Goal: Information Seeking & Learning: Learn about a topic

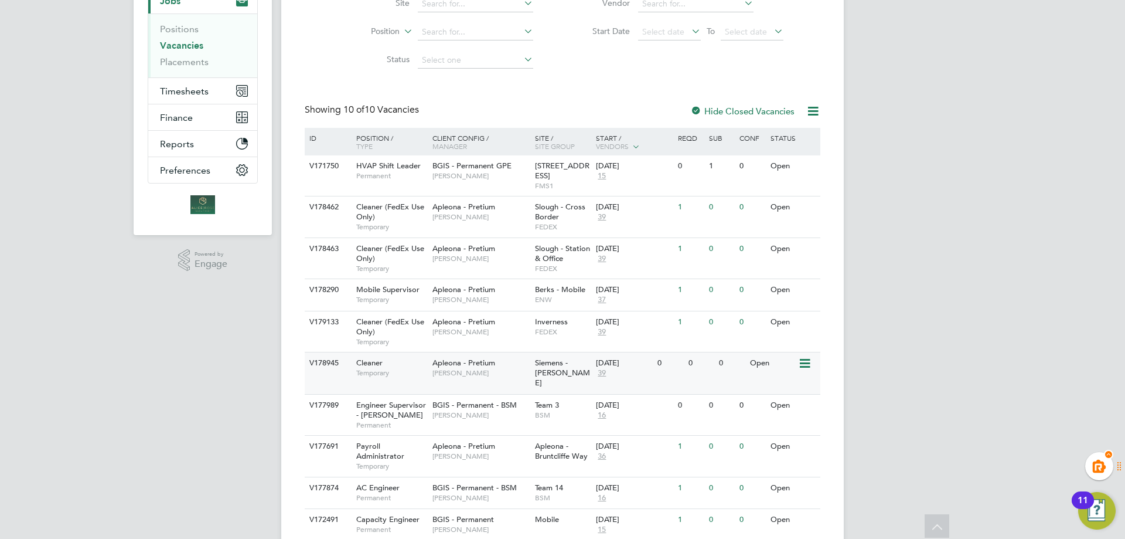
scroll to position [186, 0]
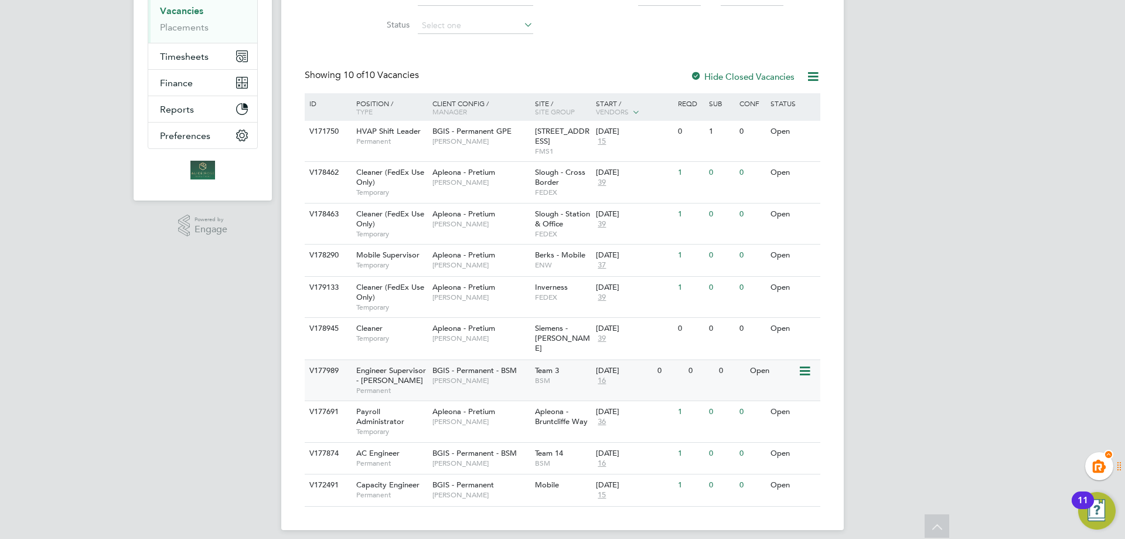
click at [513, 365] on span "BGIS - Permanent - BSM" at bounding box center [475, 370] width 84 height 10
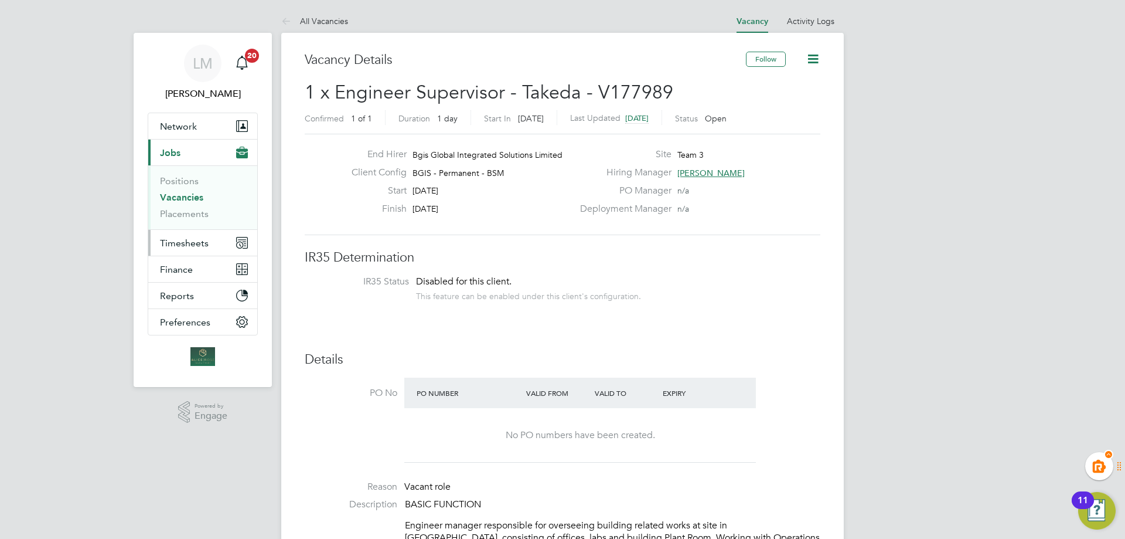
click at [178, 198] on link "Vacancies" at bounding box center [181, 197] width 43 height 11
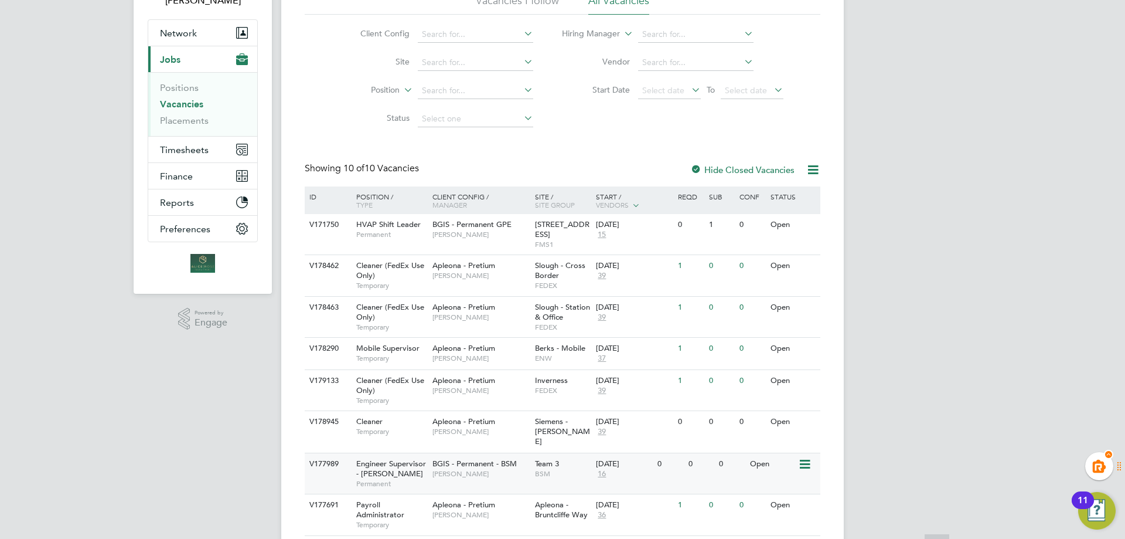
scroll to position [186, 0]
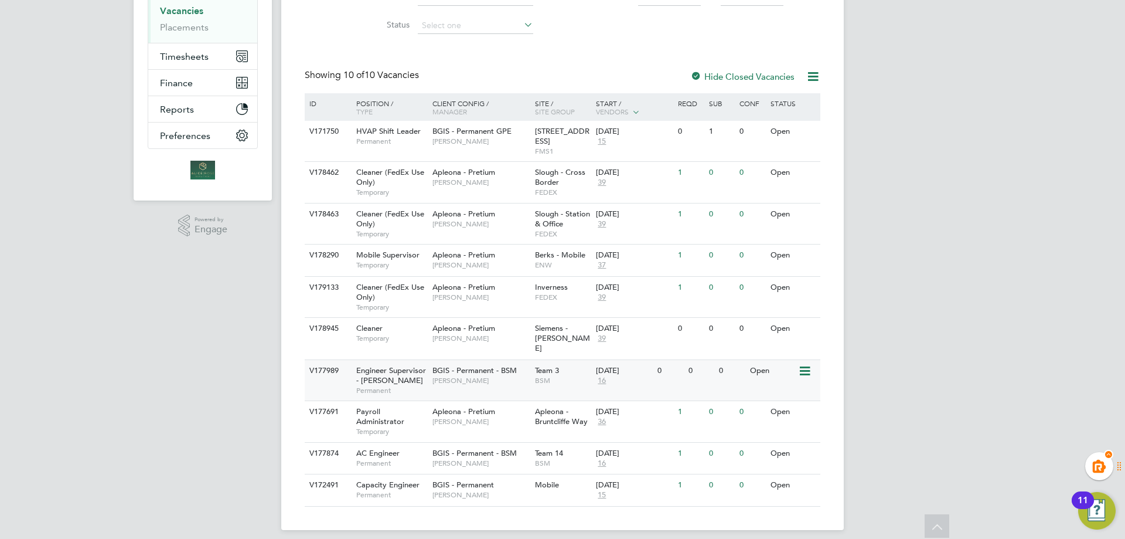
click at [410, 365] on span "Engineer Supervisor - [PERSON_NAME]" at bounding box center [391, 375] width 70 height 20
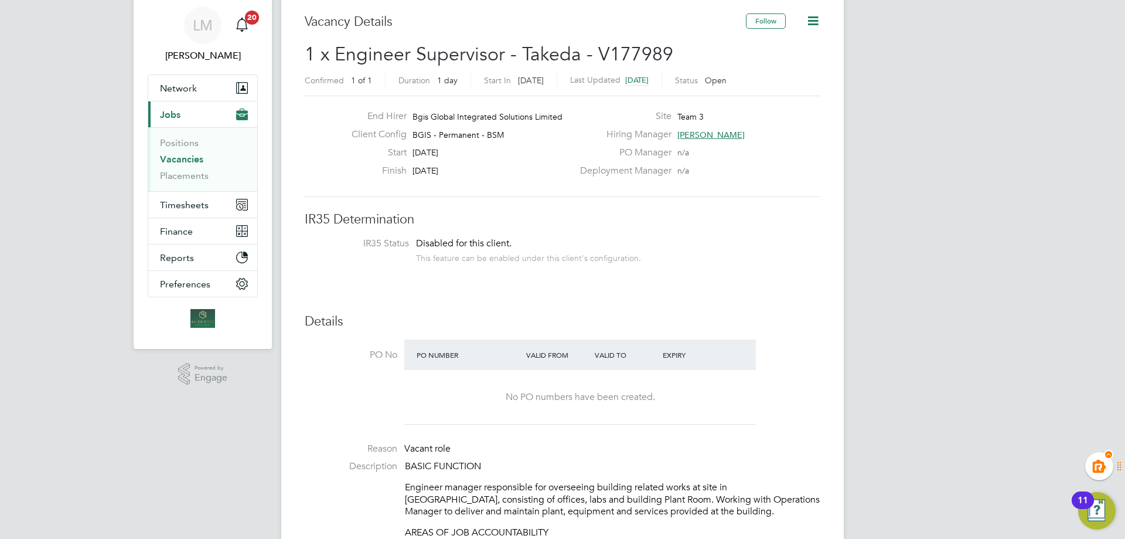
scroll to position [59, 0]
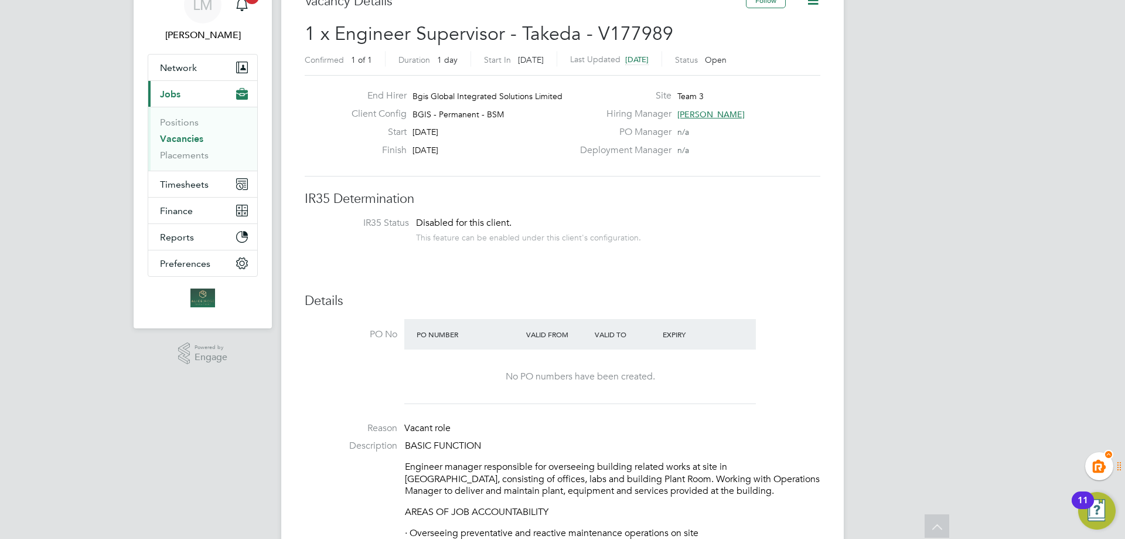
drag, startPoint x: 707, startPoint y: 114, endPoint x: 716, endPoint y: 119, distance: 10.0
click at [707, 114] on span "[PERSON_NAME]" at bounding box center [711, 114] width 67 height 11
click at [778, 237] on li "IR35 Status Disabled for this client. This feature can be enabled under this cl…" at bounding box center [563, 231] width 492 height 29
click at [186, 140] on link "Vacancies" at bounding box center [181, 138] width 43 height 11
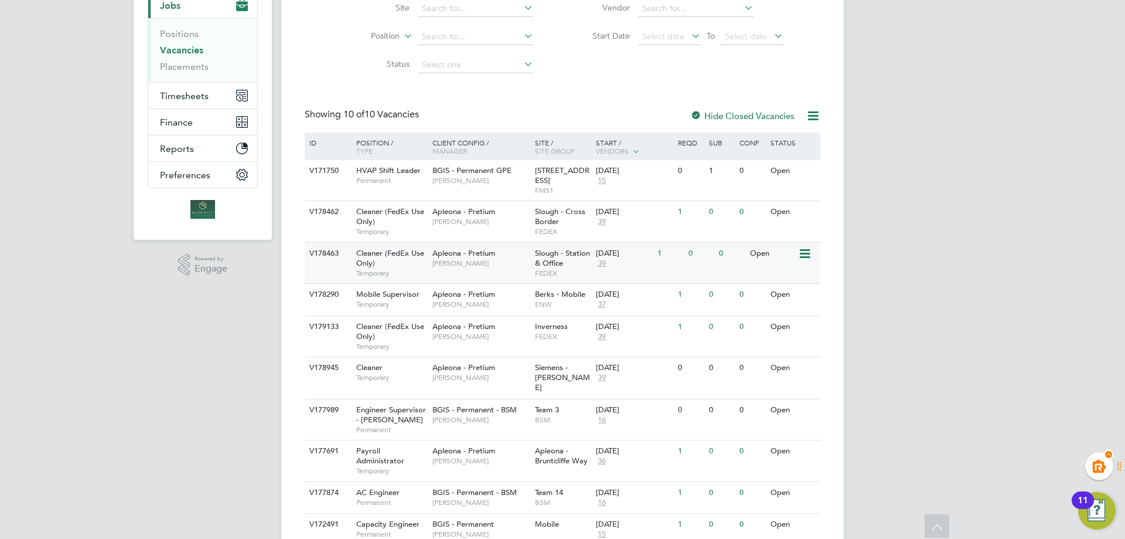
scroll to position [186, 0]
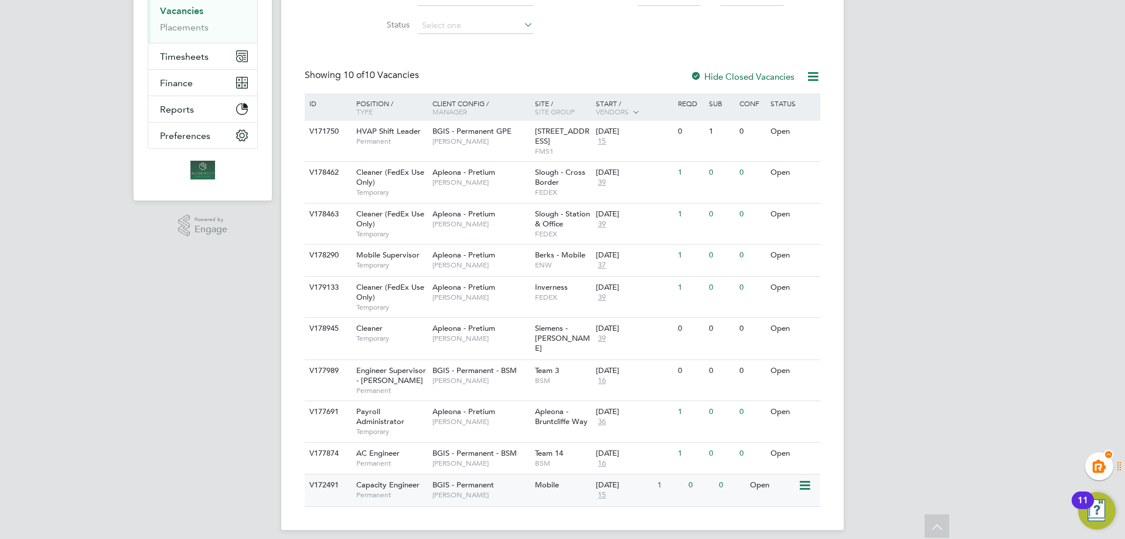
click at [445, 490] on span "[PERSON_NAME]" at bounding box center [481, 494] width 97 height 9
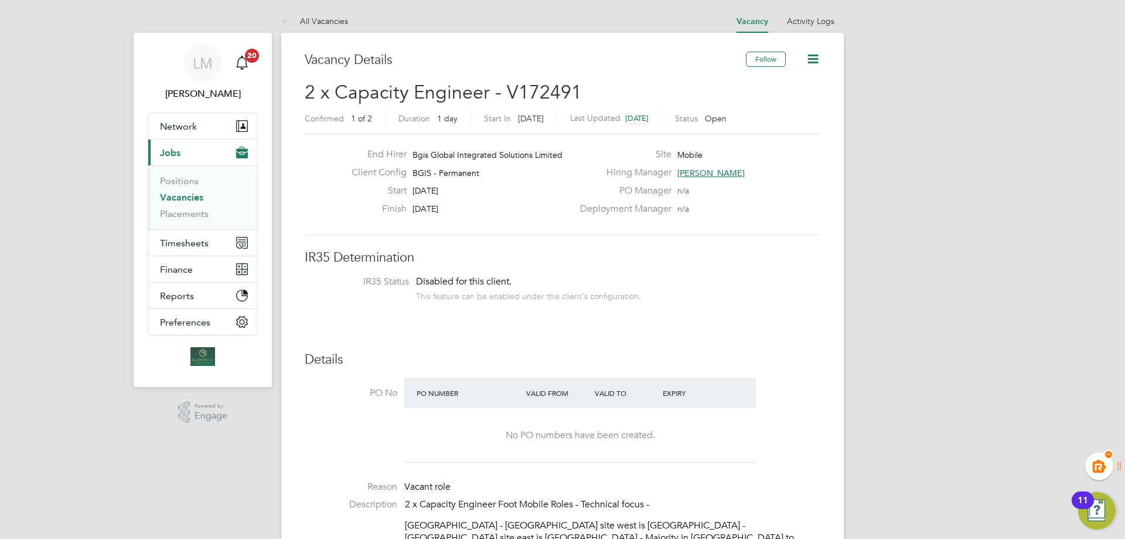
click at [184, 199] on link "Vacancies" at bounding box center [181, 197] width 43 height 11
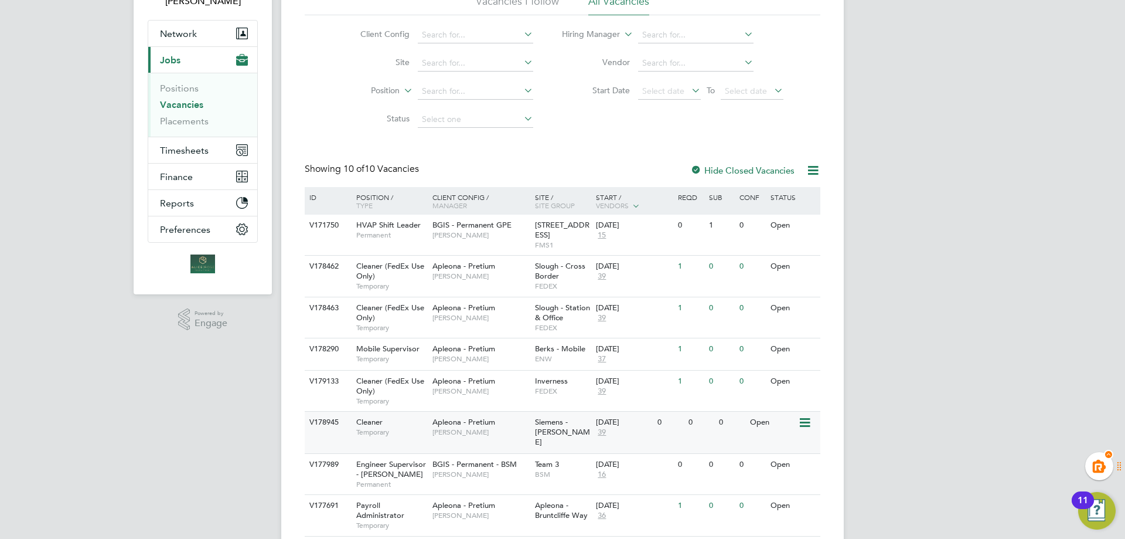
scroll to position [186, 0]
